Goal: Task Accomplishment & Management: Manage account settings

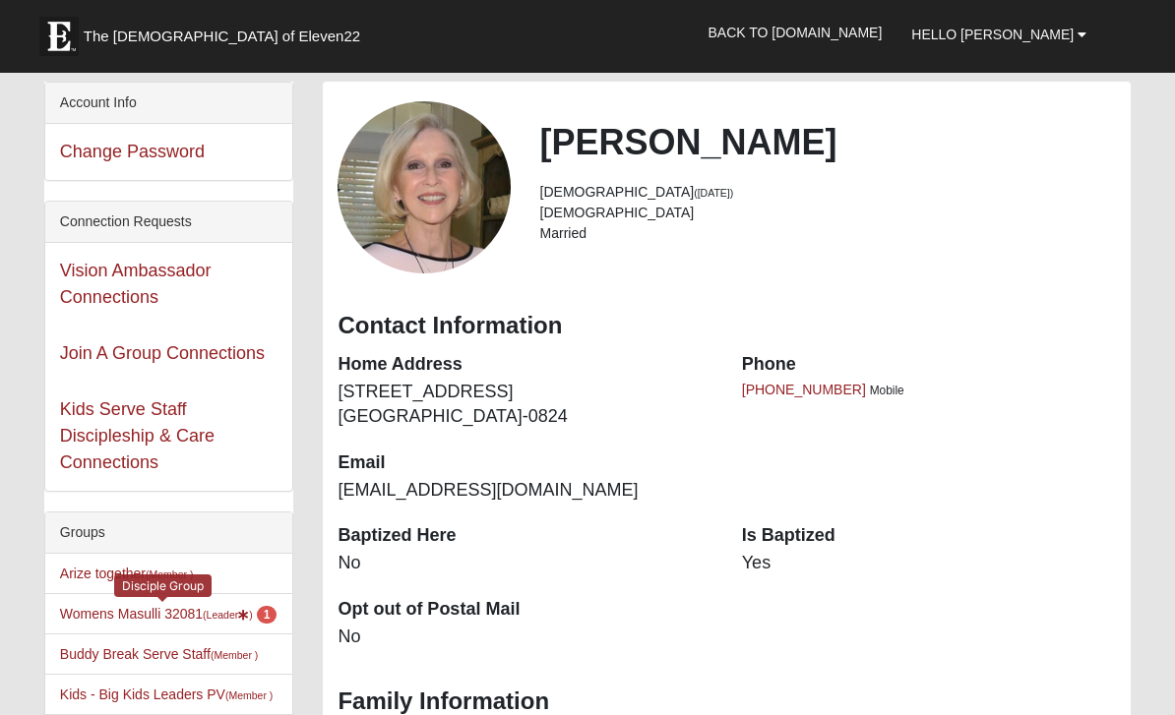
click at [201, 615] on link "Womens Masulli 32081 (Leader ) 1" at bounding box center [168, 614] width 217 height 16
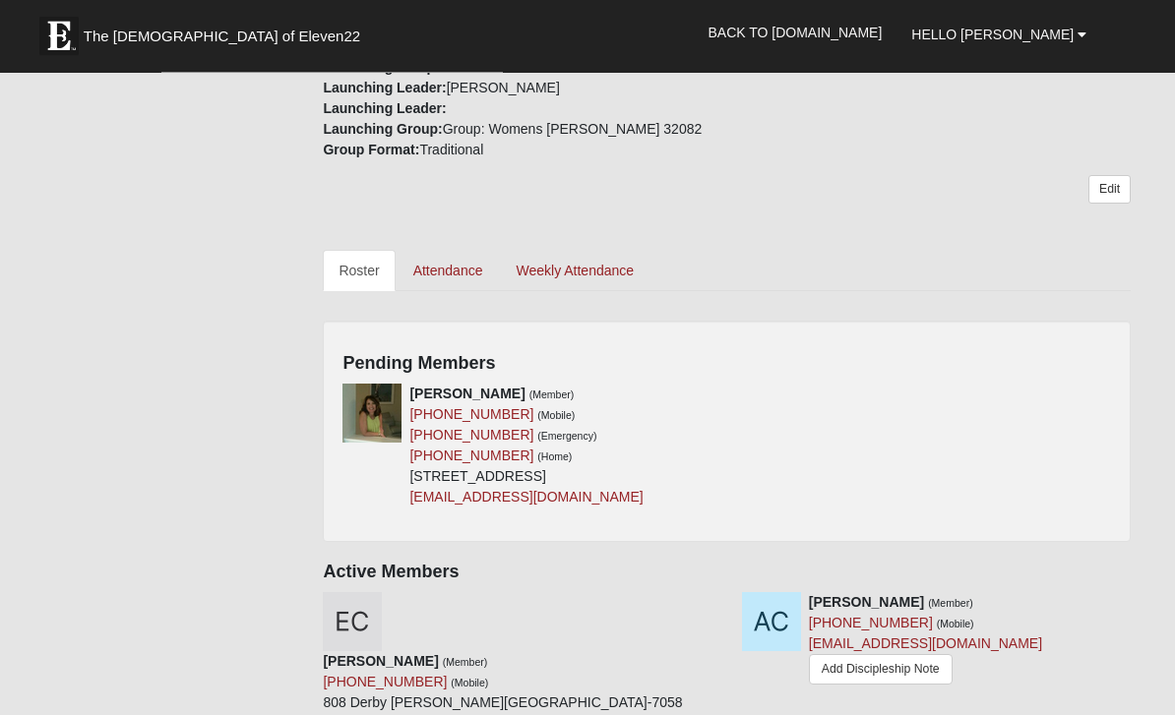
scroll to position [683, 0]
click at [1093, 377] on div "Pending Members [PERSON_NAME] (Member) [PHONE_NUMBER] (Mobile) [PHONE_NUMBER] (…" at bounding box center [727, 430] width 808 height 221
click at [1085, 378] on div "Pending Members [PERSON_NAME] (Member) [PHONE_NUMBER] (Mobile) [PHONE_NUMBER] (…" at bounding box center [727, 430] width 808 height 221
click at [1051, 347] on div "Pending Members [PERSON_NAME] (Member) [PHONE_NUMBER] (Mobile) [PHONE_NUMBER] (…" at bounding box center [727, 430] width 808 height 221
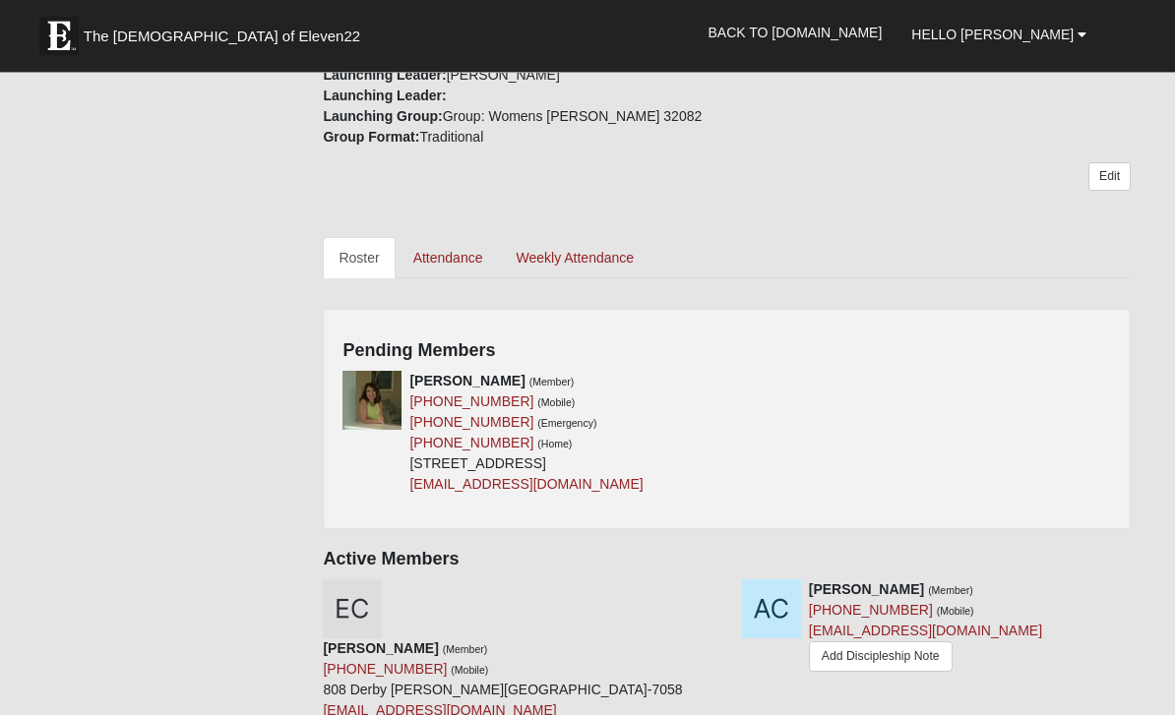
scroll to position [700, 0]
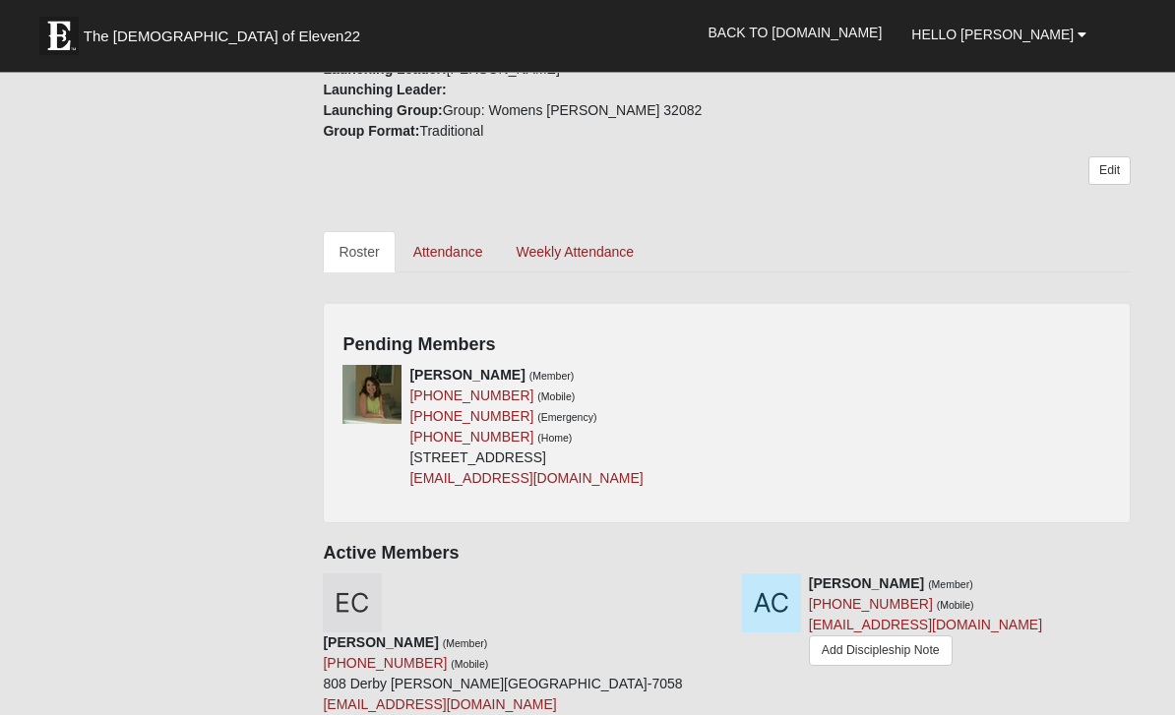
click at [1111, 324] on div "Pending Members [PERSON_NAME] (Member) [PHONE_NUMBER] (Mobile) [PHONE_NUMBER] (…" at bounding box center [727, 413] width 808 height 221
click at [1049, 336] on h4 "Pending Members" at bounding box center [726, 347] width 768 height 22
click at [508, 489] on div "[PERSON_NAME] (Member) [PHONE_NUMBER] (Mobile) [PHONE_NUMBER] (Emergency) [PHON…" at bounding box center [525, 427] width 233 height 124
click at [721, 357] on div "Pending Members [PERSON_NAME] (Member) [PHONE_NUMBER] (Mobile) [PHONE_NUMBER] (…" at bounding box center [727, 412] width 808 height 221
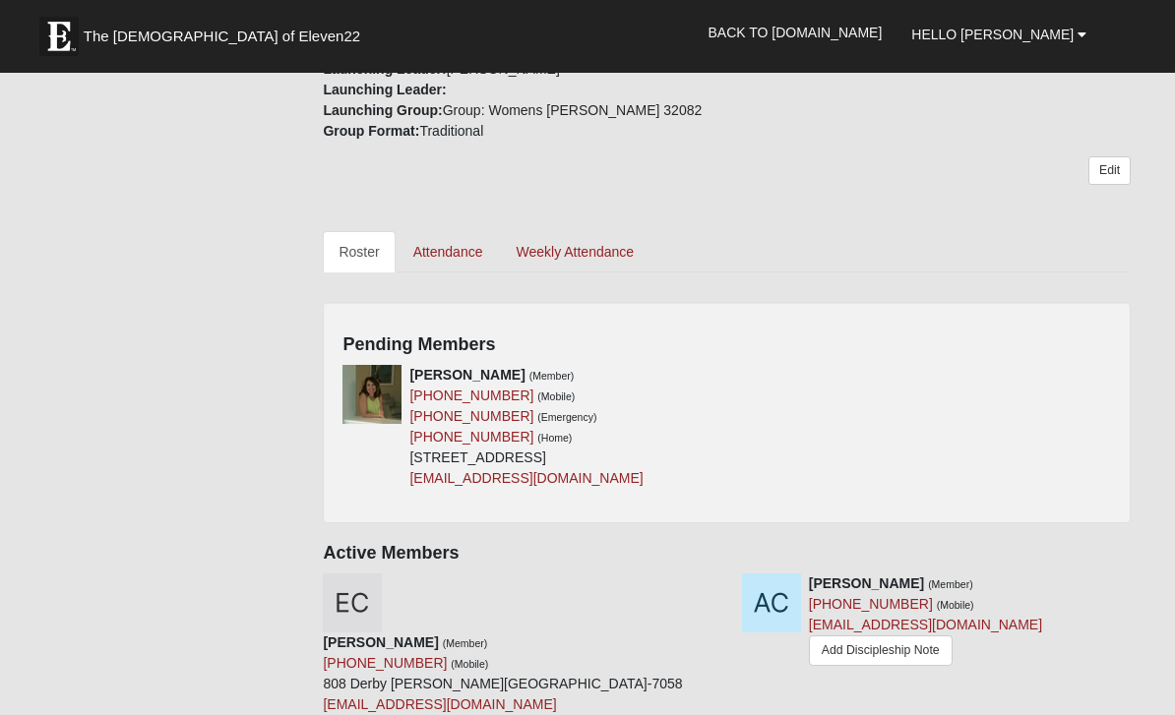
click at [724, 379] on icon at bounding box center [720, 375] width 14 height 14
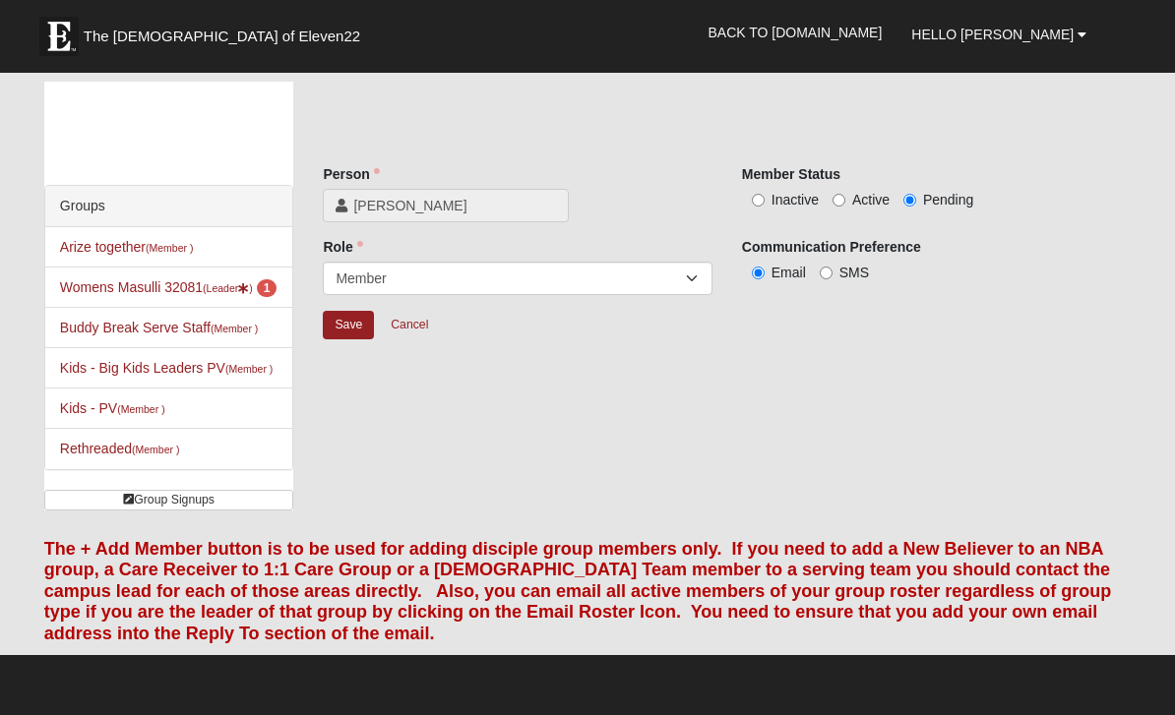
click at [856, 196] on span "Active" at bounding box center [870, 200] width 37 height 16
click at [845, 196] on input "Active" at bounding box center [838, 200] width 13 height 13
radio input "true"
click at [354, 316] on input "Save" at bounding box center [348, 325] width 51 height 29
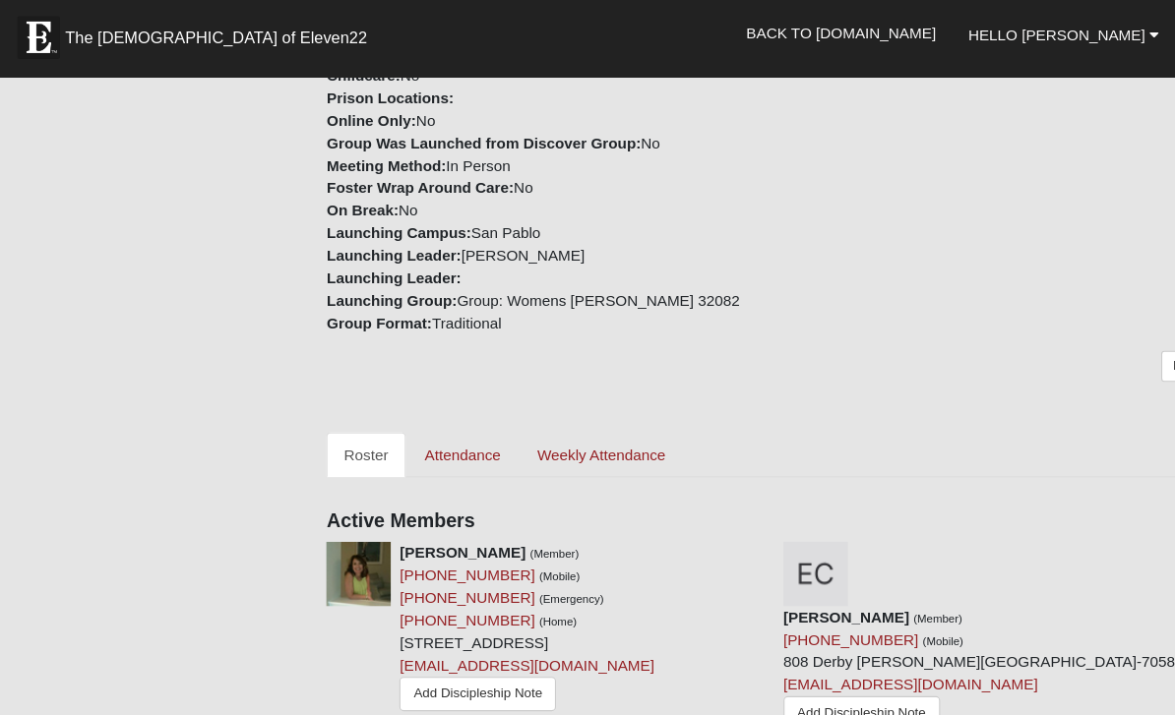
scroll to position [532, 0]
